Goal: Book appointment/travel/reservation

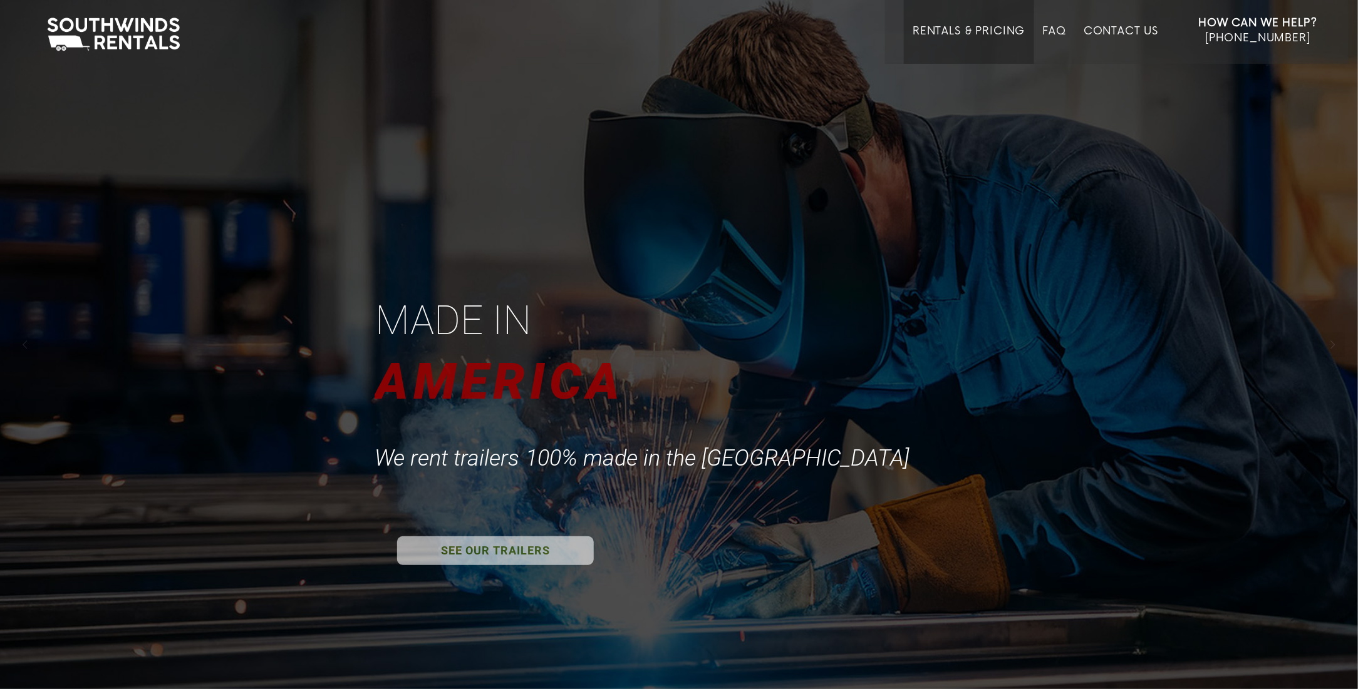
click at [985, 28] on link "Rentals & Pricing" at bounding box center [968, 44] width 112 height 39
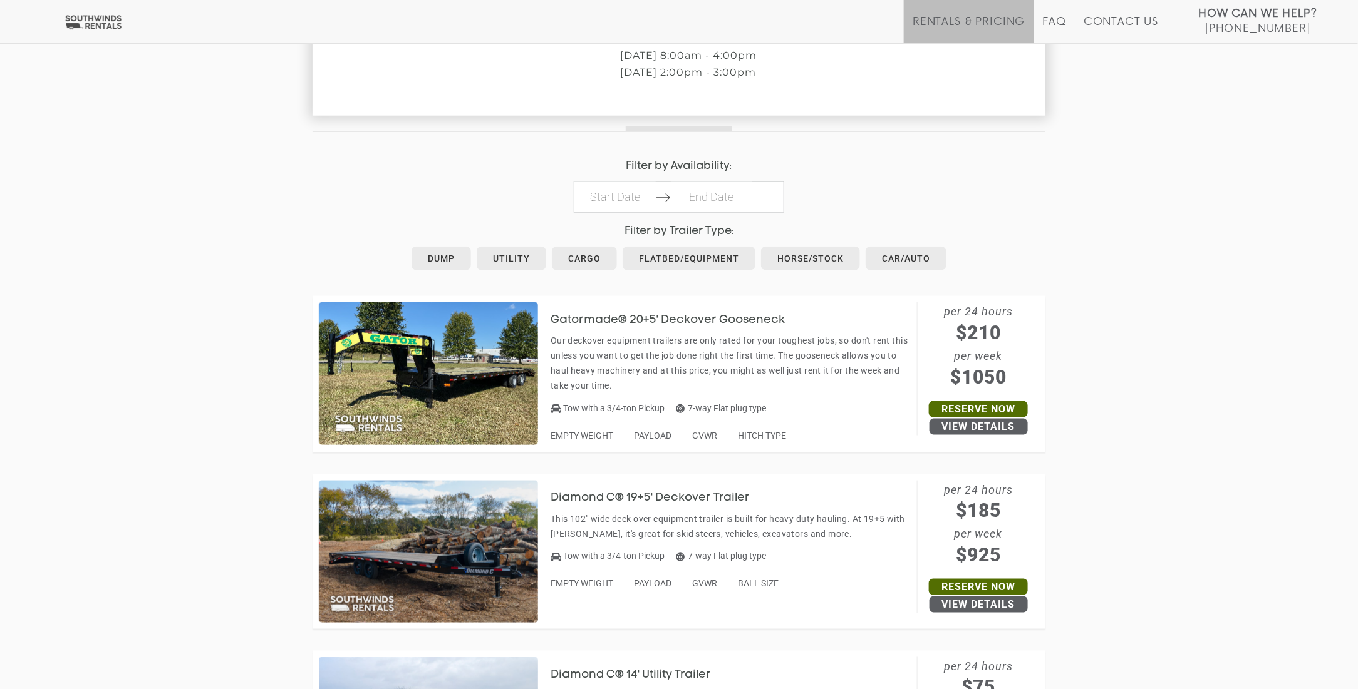
scroll to position [626, 0]
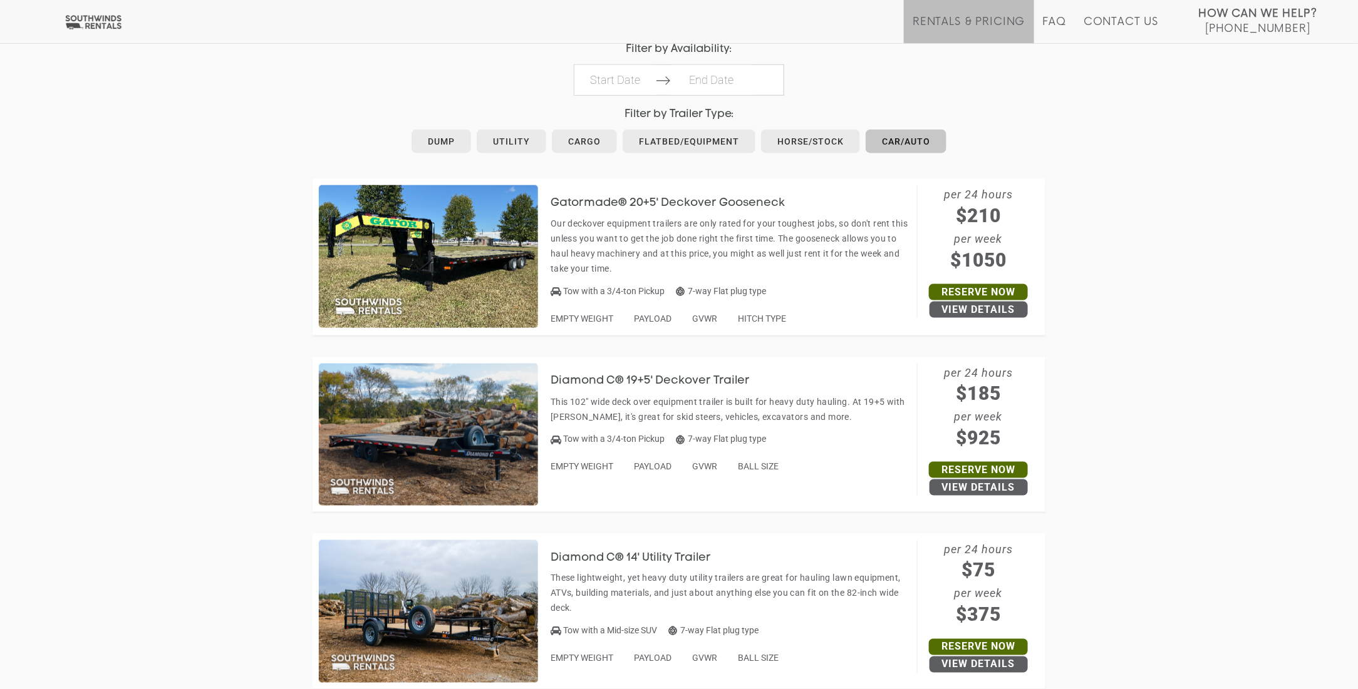
click at [900, 137] on link "Car/Auto" at bounding box center [905, 142] width 81 height 24
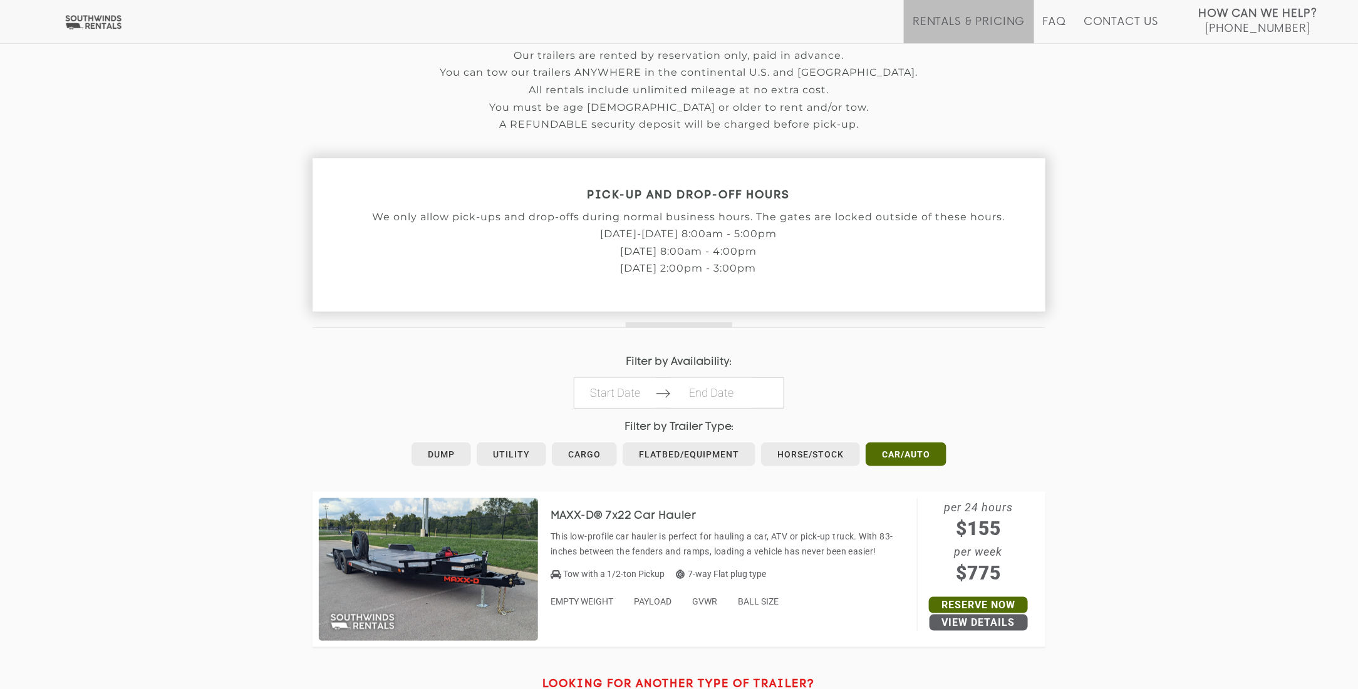
scroll to position [501, 0]
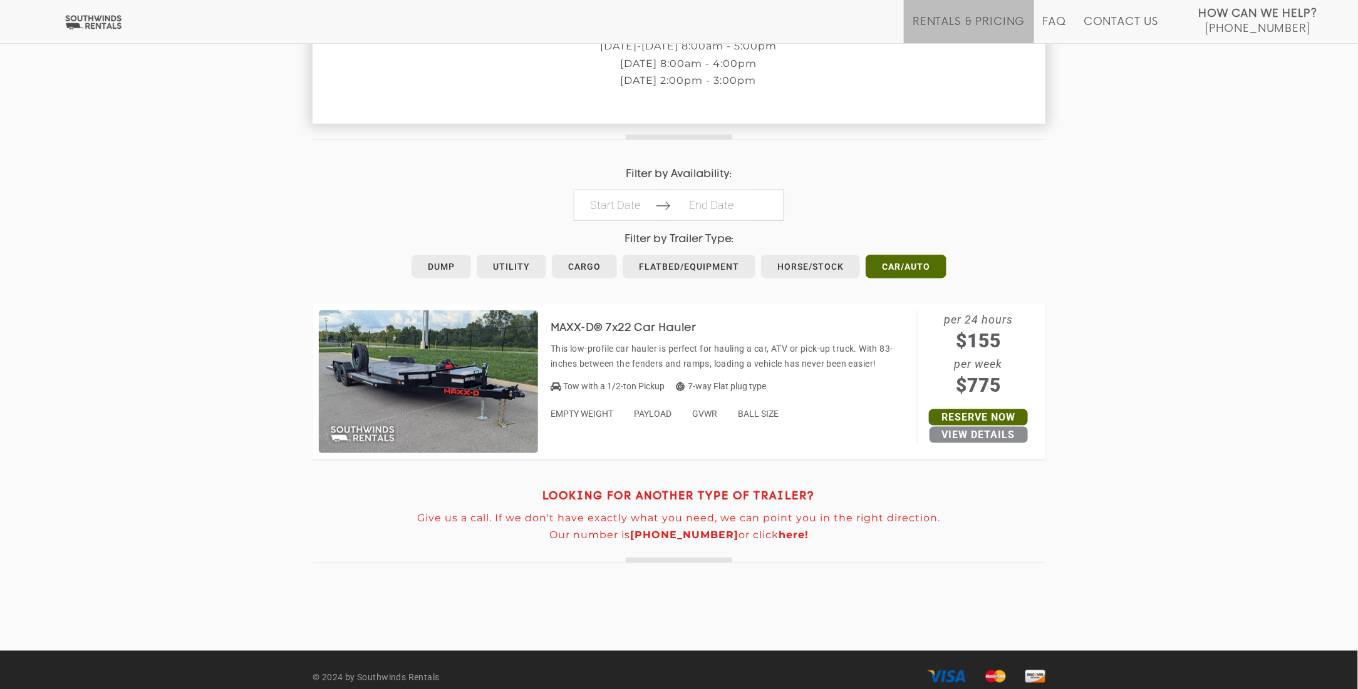
click at [987, 439] on link "View Details" at bounding box center [978, 435] width 98 height 16
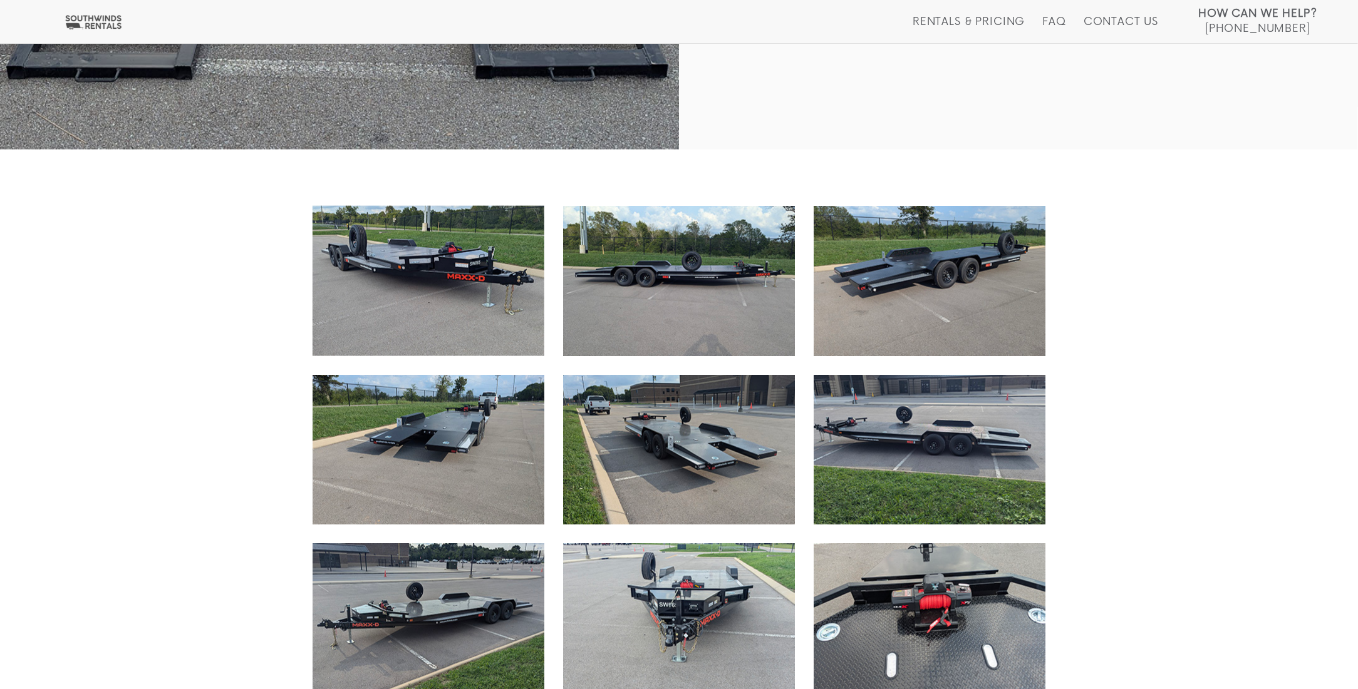
scroll to position [125, 0]
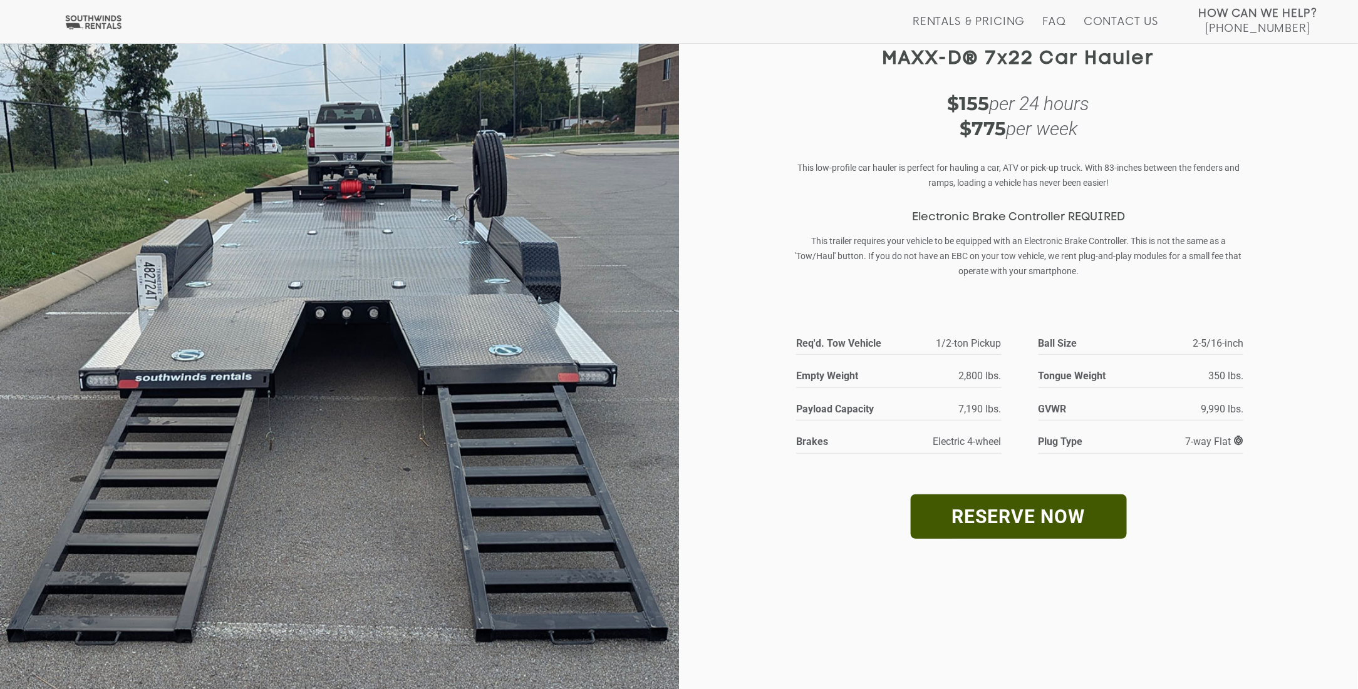
click at [1018, 525] on link "RESERVE NOW" at bounding box center [1018, 517] width 216 height 44
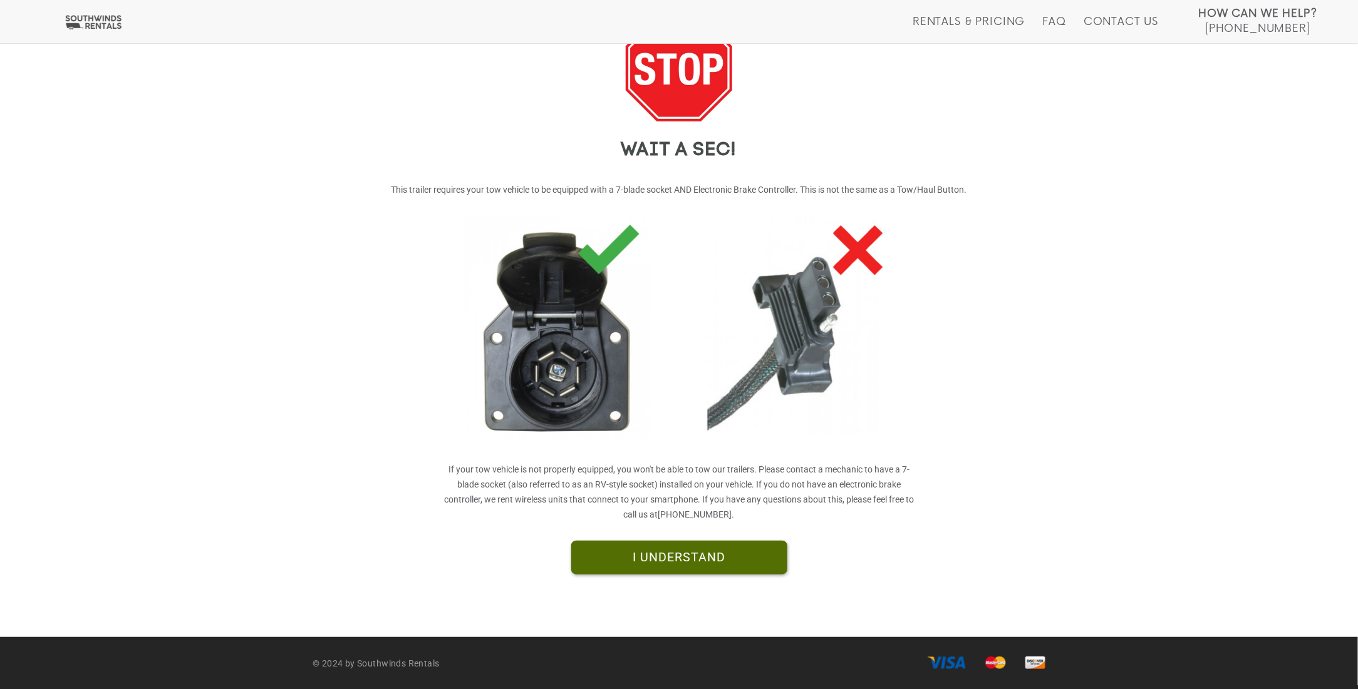
scroll to position [111, 0]
click at [684, 558] on link "I UNDERSTAND" at bounding box center [679, 557] width 216 height 34
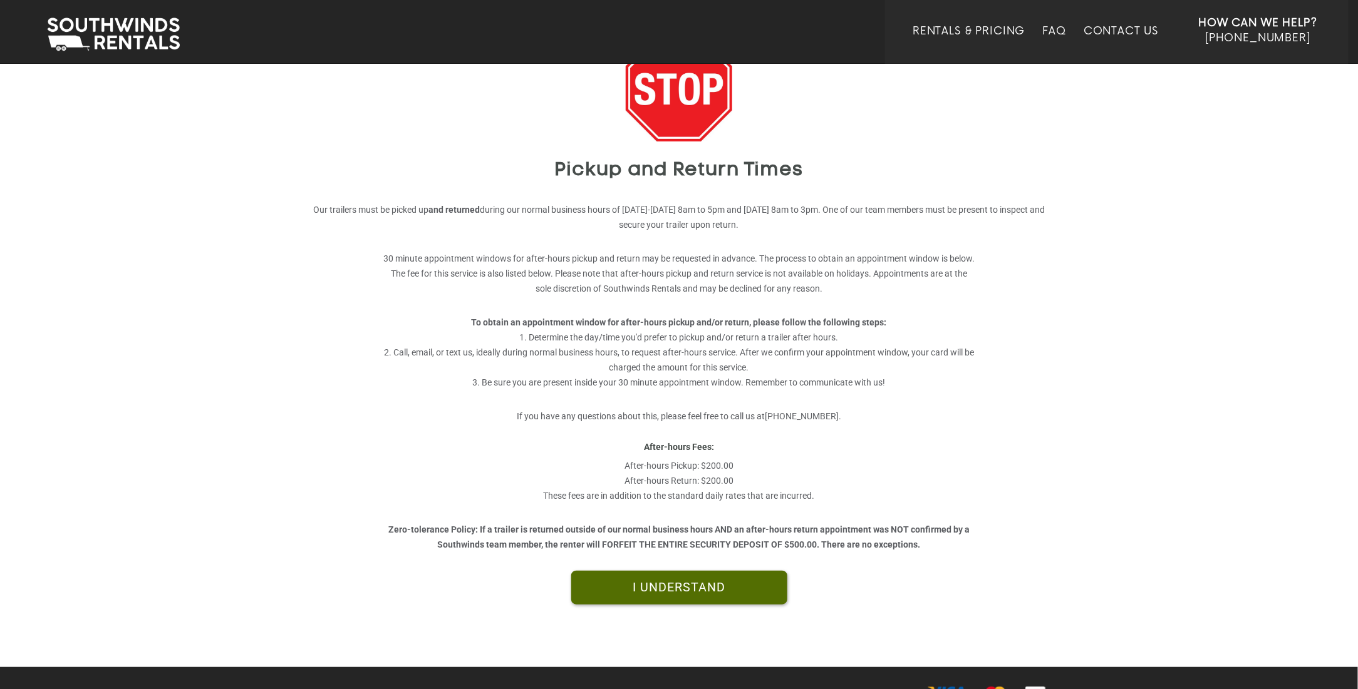
scroll to position [121, 0]
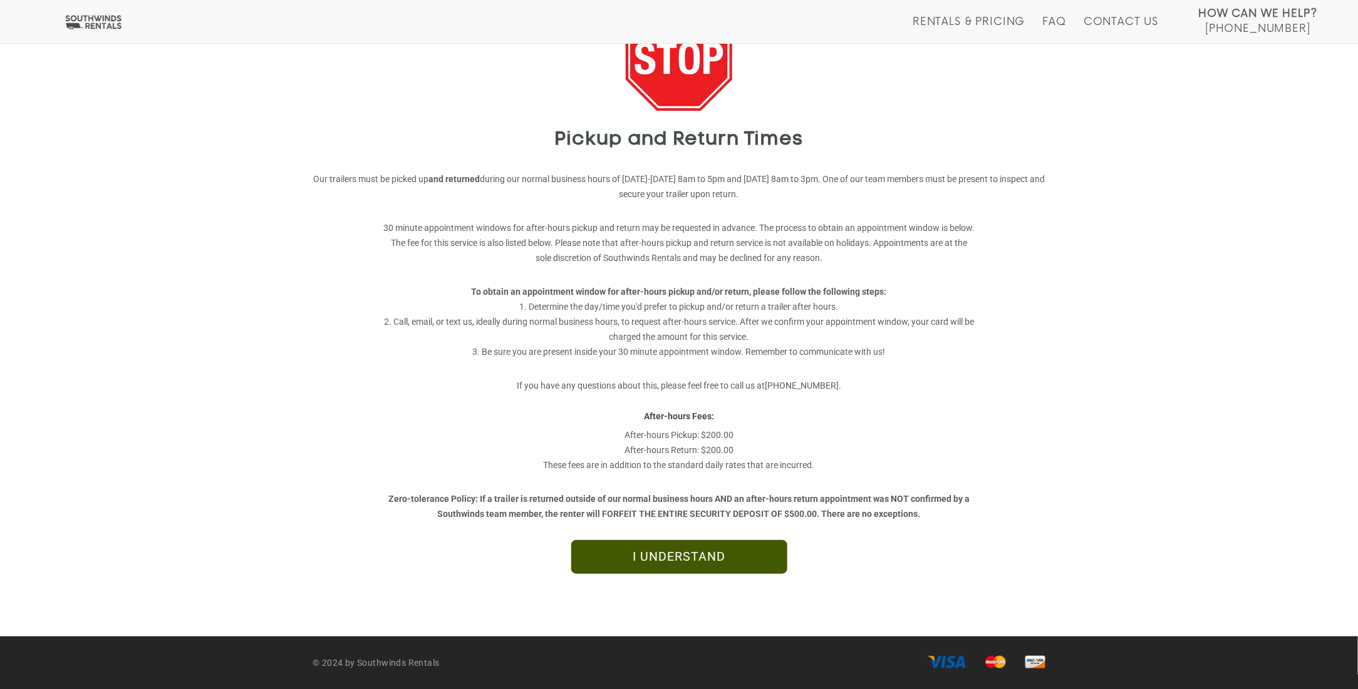
click at [679, 559] on link "I UNDERSTAND" at bounding box center [679, 557] width 216 height 34
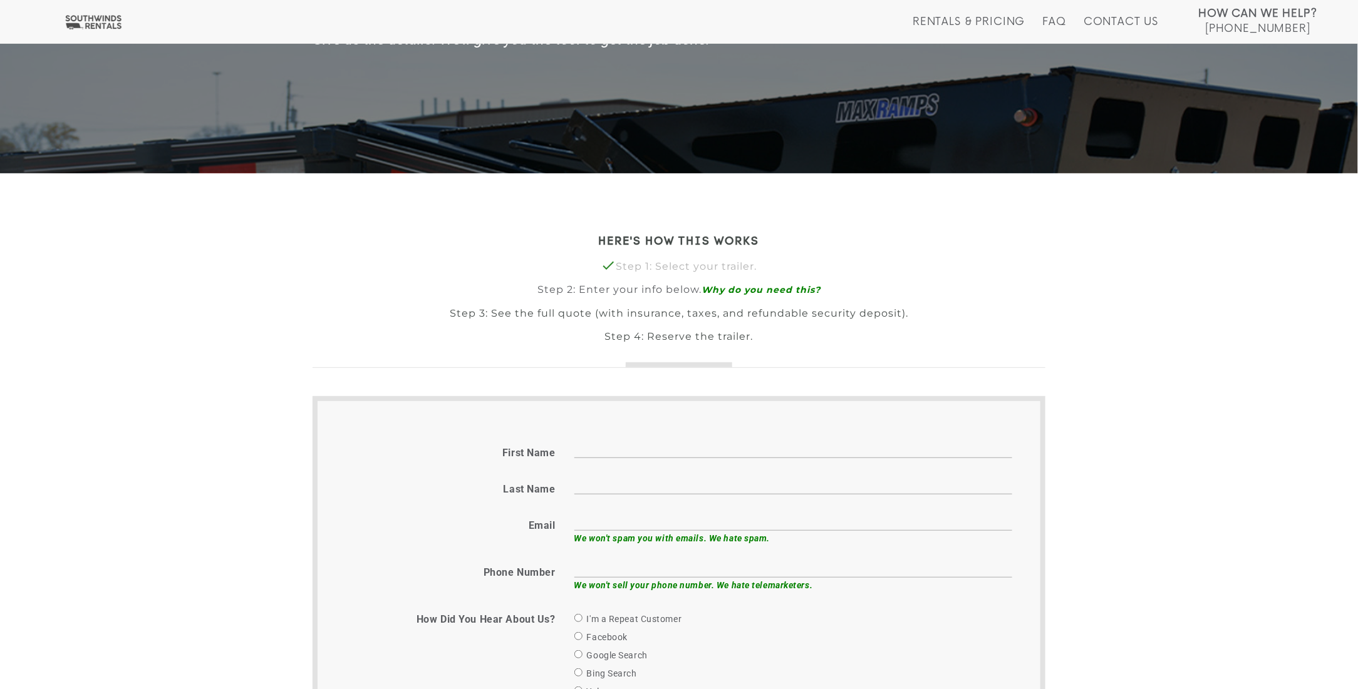
scroll to position [313, 0]
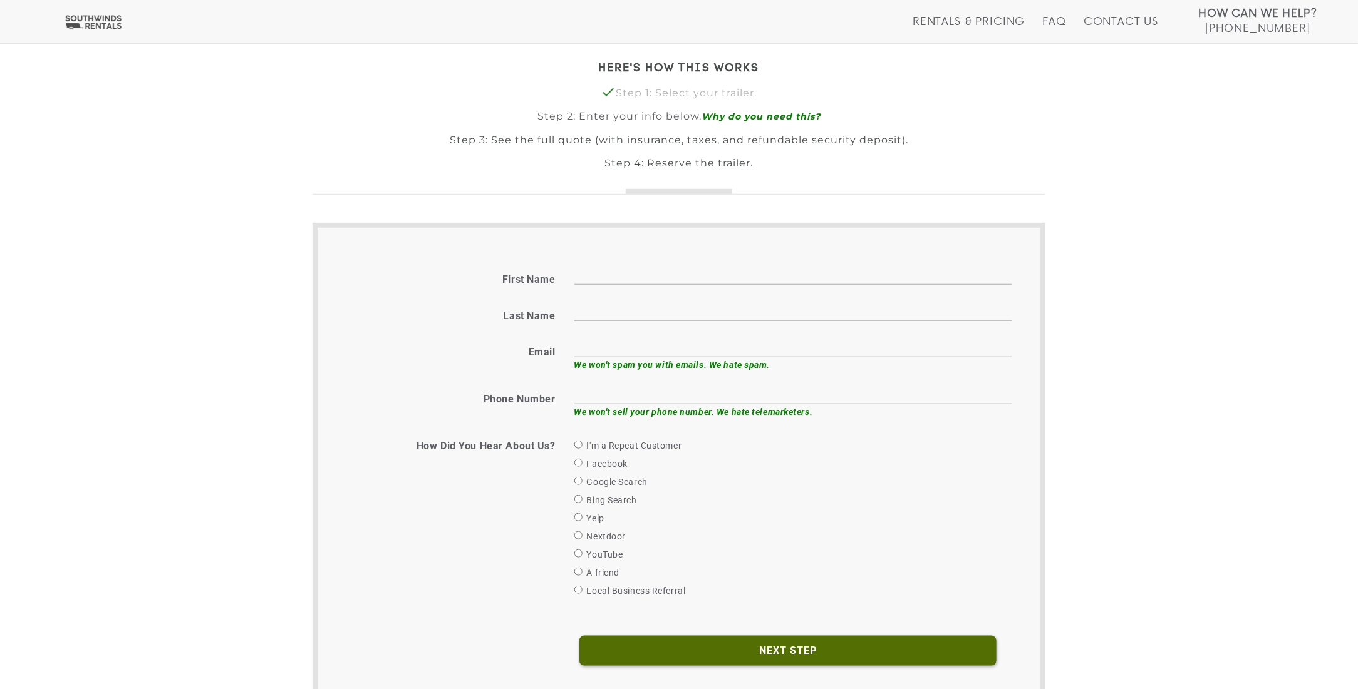
click at [614, 275] on input "First name" at bounding box center [793, 274] width 438 height 19
type input "KEVIN"
type input "McCowan"
type input "kevin@cedarchapelwoodworks.com"
type input "6154163647"
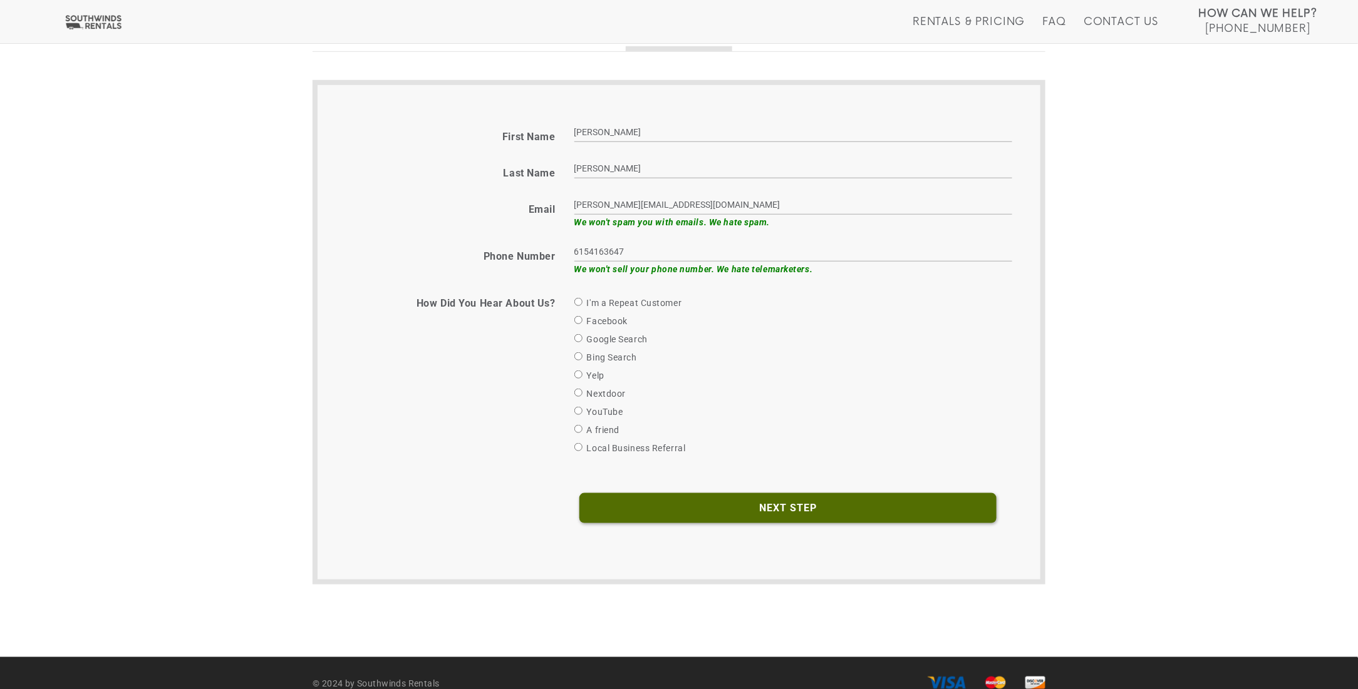
scroll to position [476, 0]
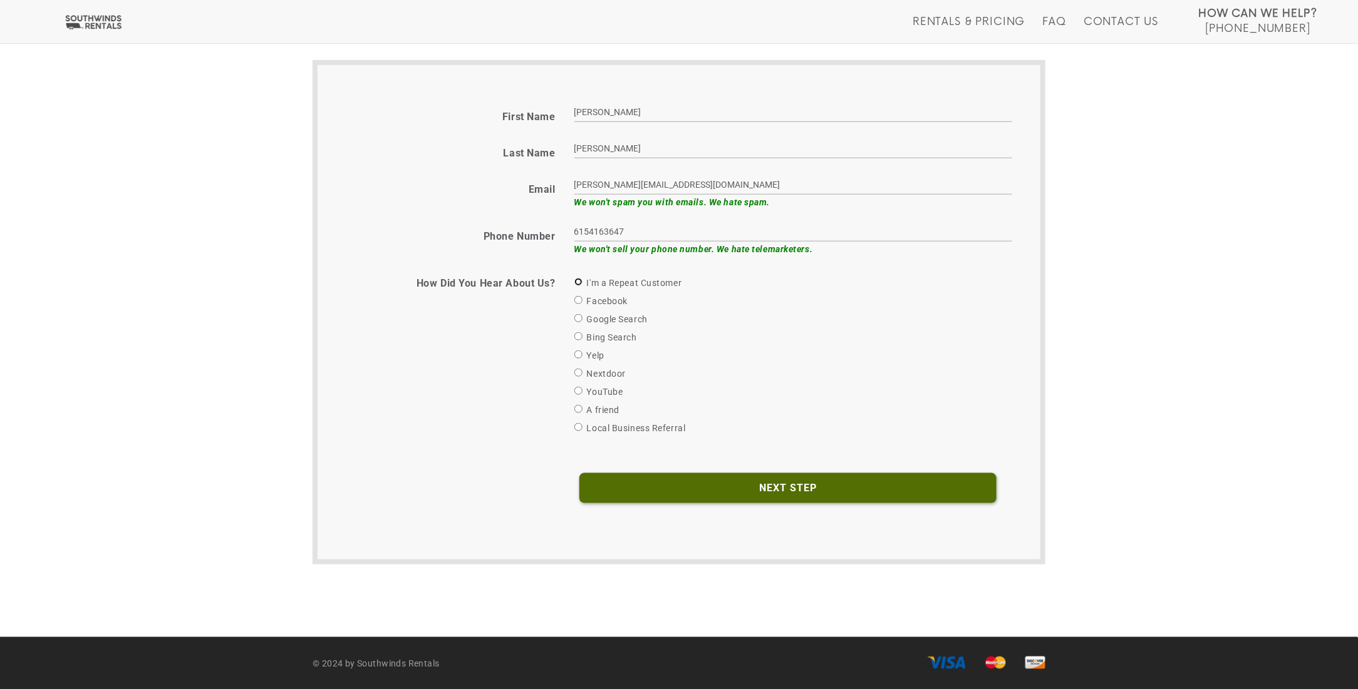
click at [579, 280] on input "I'm a Repeat Customer" at bounding box center [578, 282] width 8 height 8
radio input "true"
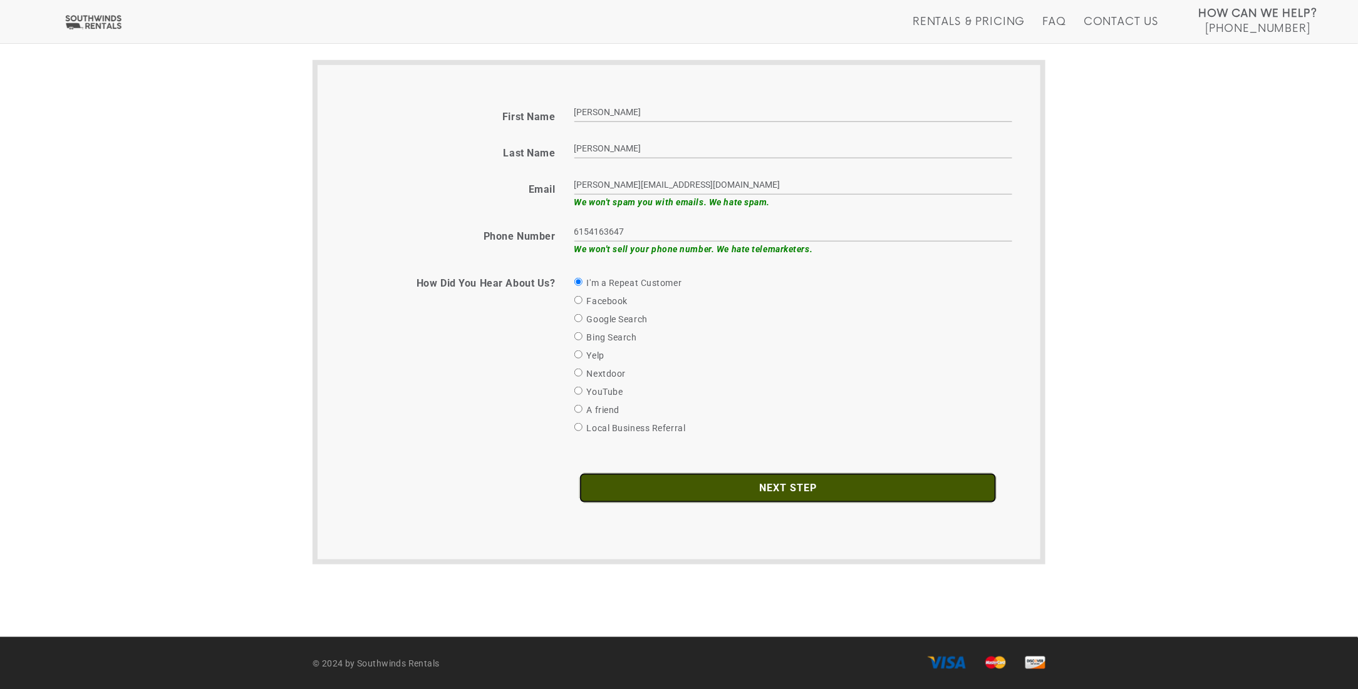
click at [793, 486] on input "Next Step" at bounding box center [787, 488] width 417 height 30
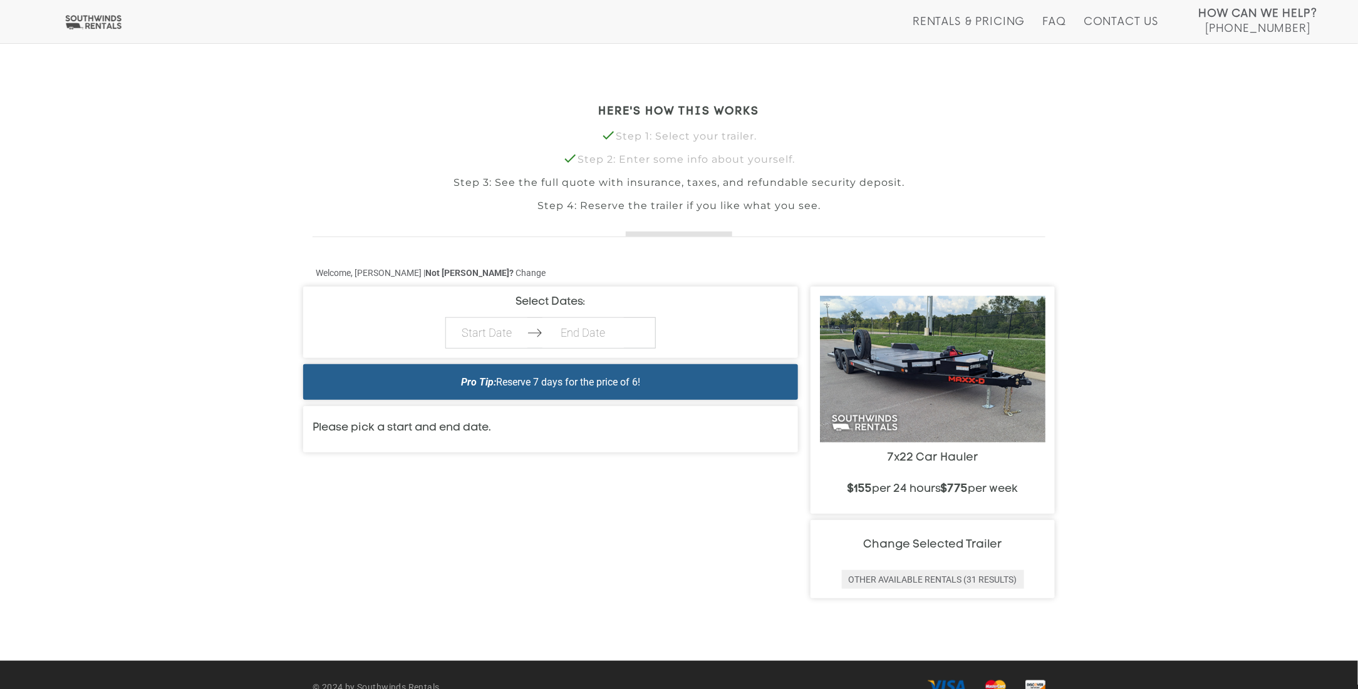
scroll to position [294, 0]
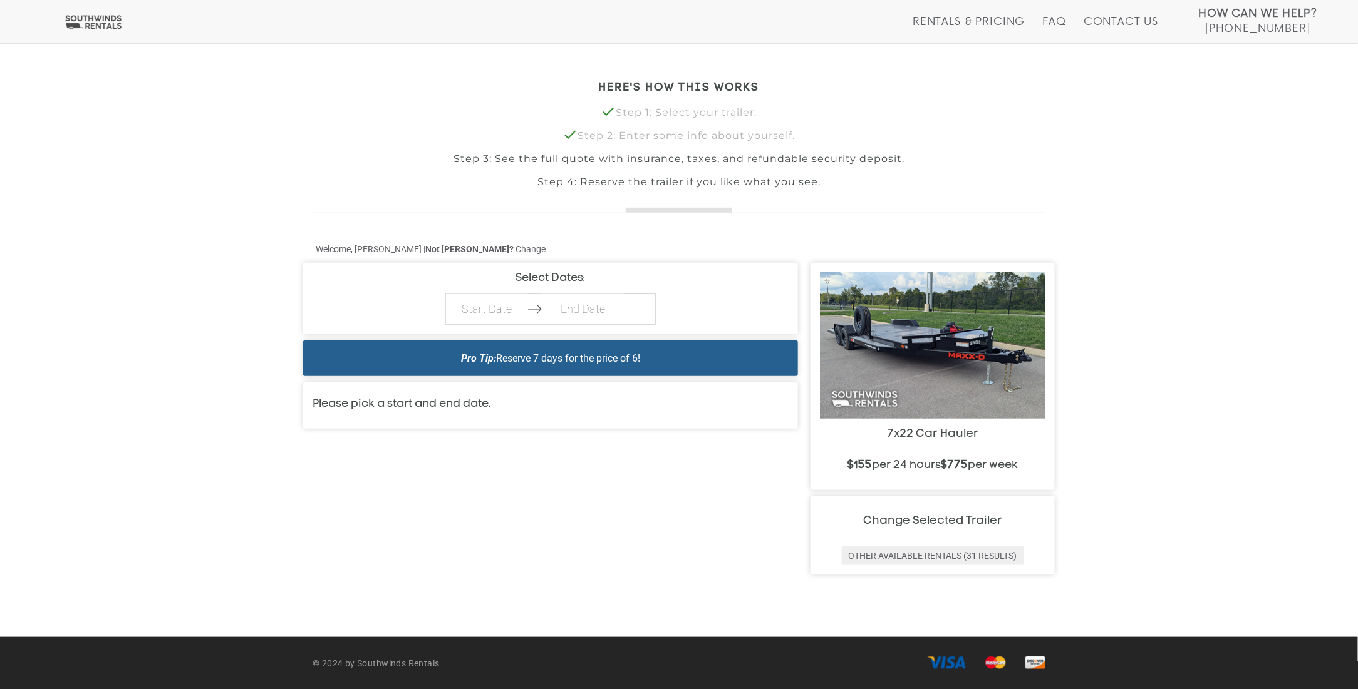
click at [507, 308] on body "Toggle navigation How Can We Help? Click here to call (615) 288-5050 Rentals & …" at bounding box center [679, 50] width 1358 height 689
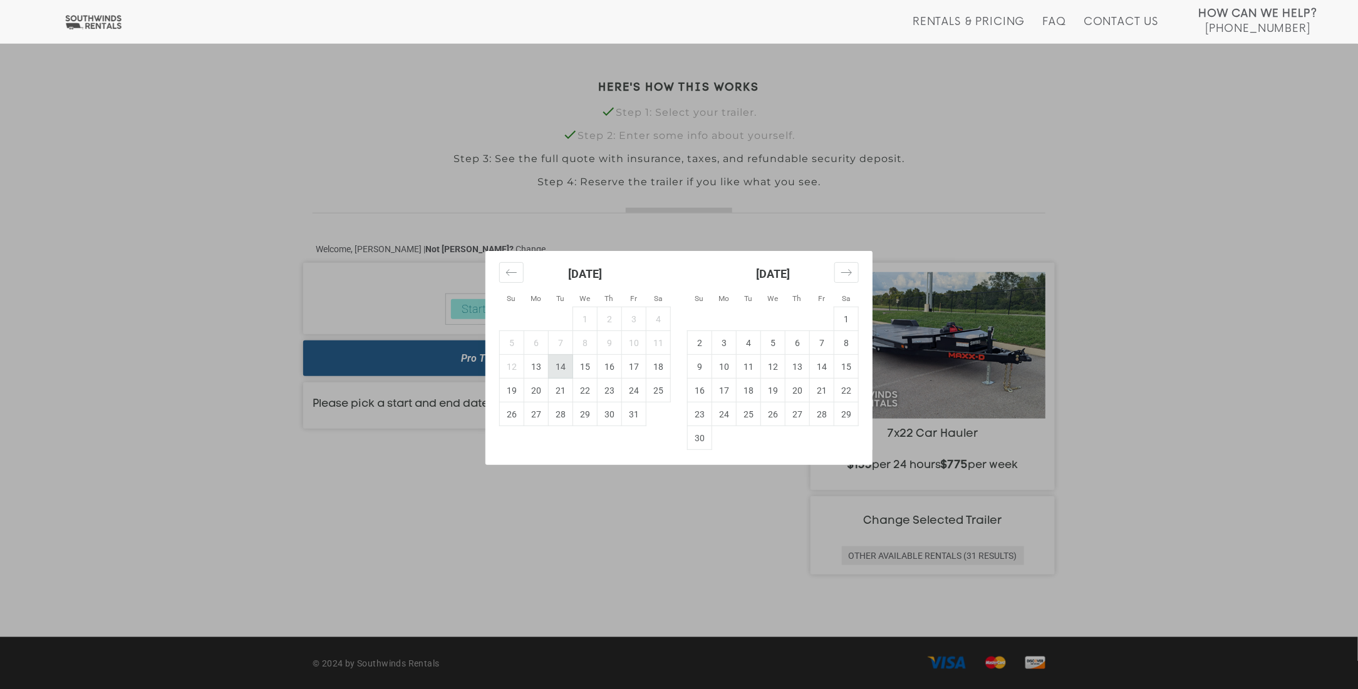
click at [562, 363] on td "14" at bounding box center [561, 367] width 24 height 24
type input "2025-10-14"
click at [609, 361] on td "16" at bounding box center [609, 367] width 24 height 24
type input "2025-10-16"
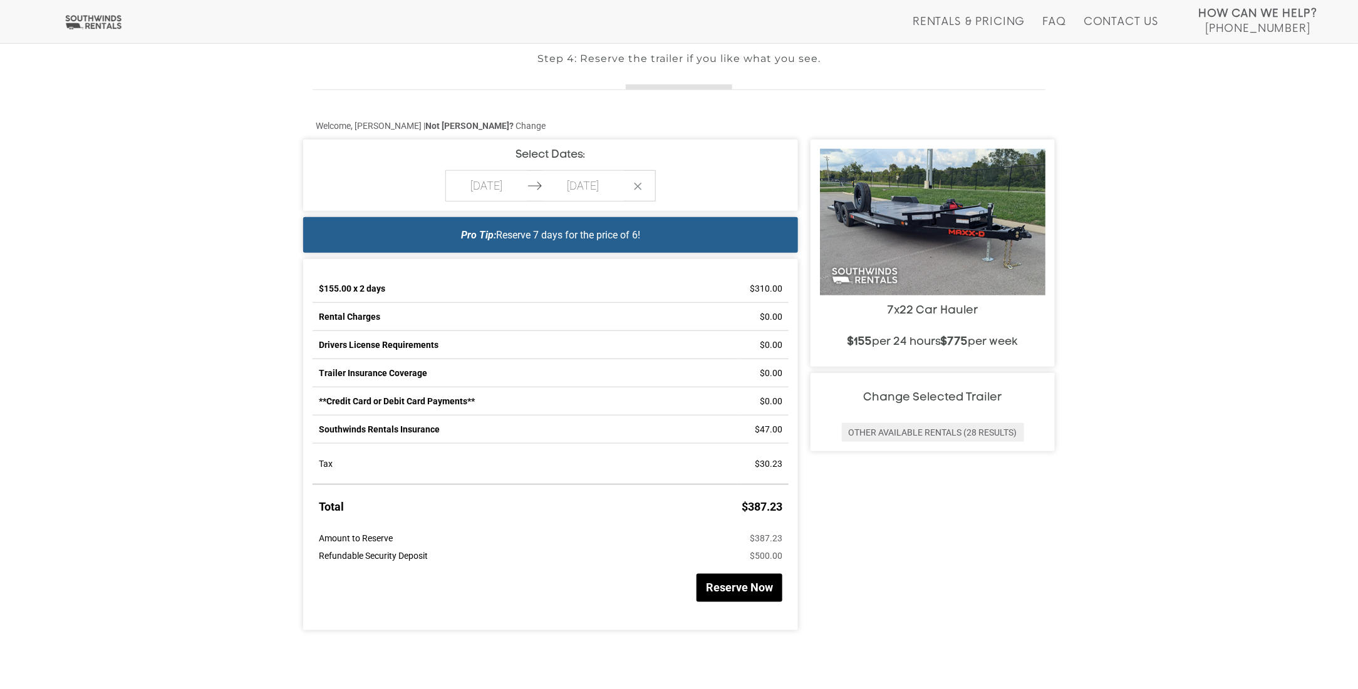
scroll to position [419, 0]
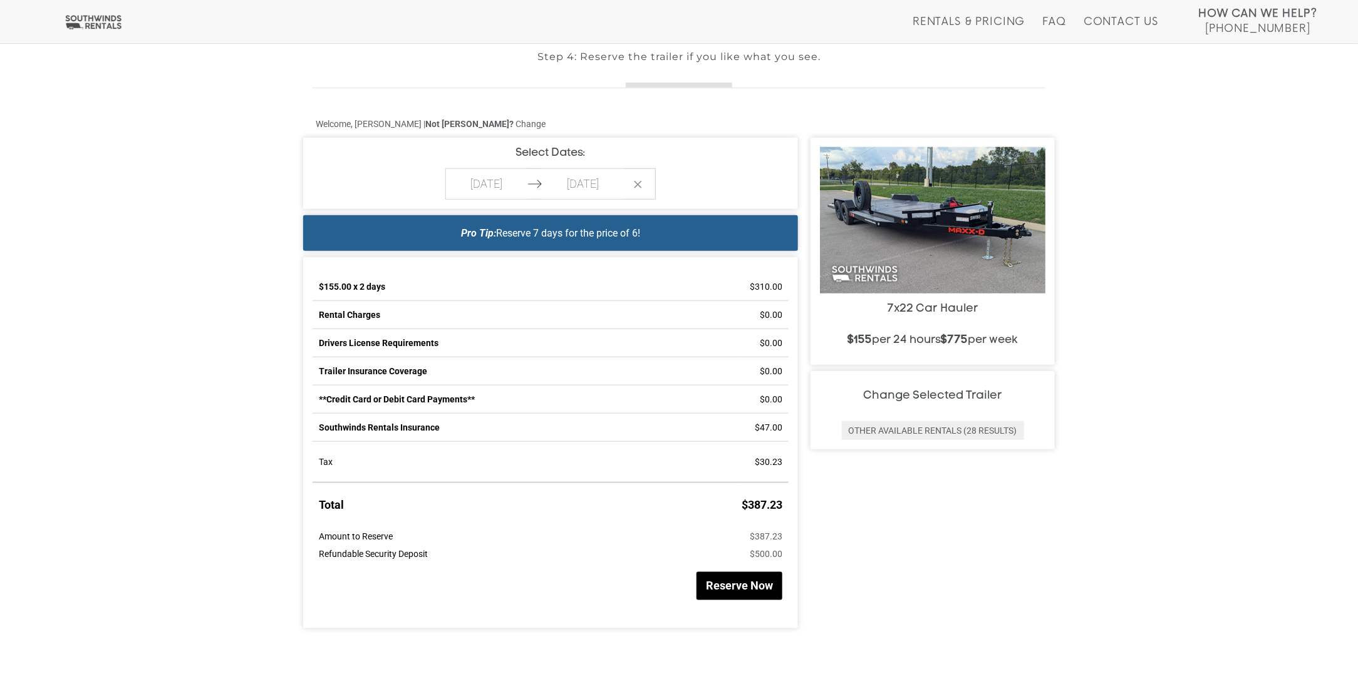
click at [743, 579] on button "Reserve Now" at bounding box center [739, 586] width 86 height 28
